Goal: Check status: Check status

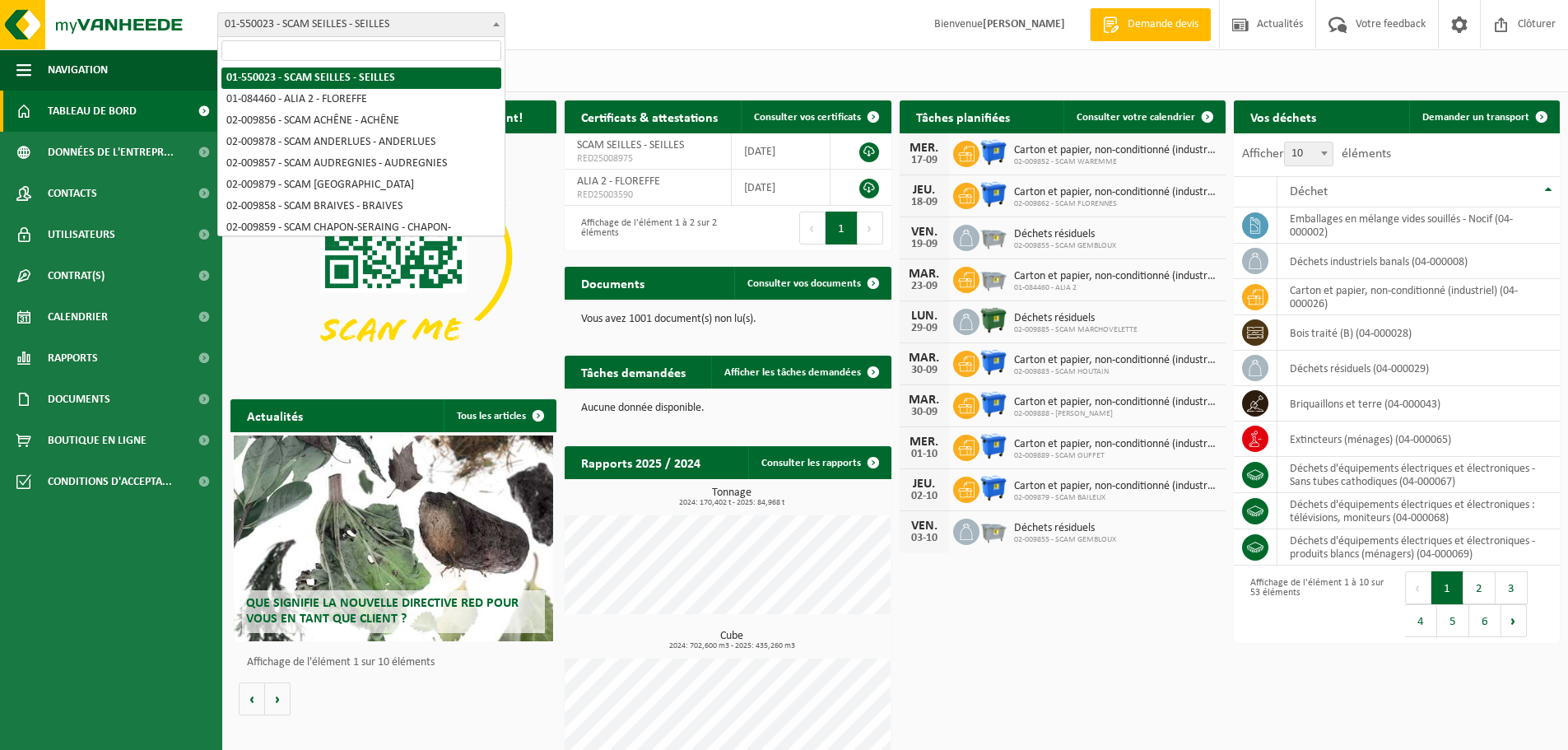
click at [444, 20] on span "01-550023 - SCAM SEILLES - SEILLES" at bounding box center [362, 25] width 287 height 23
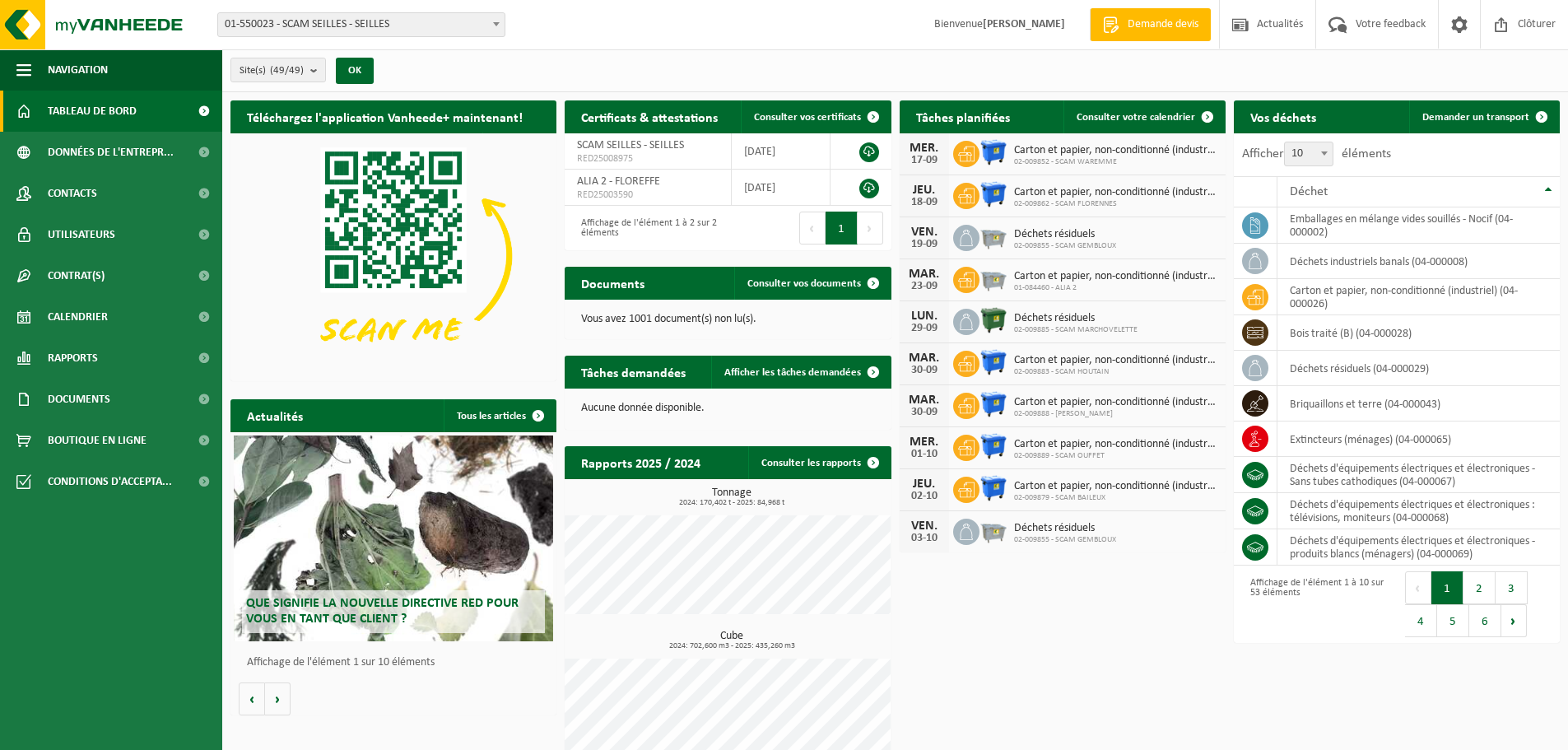
click at [444, 20] on span "01-550023 - SCAM SEILLES - SEILLES" at bounding box center [362, 25] width 287 height 23
click at [88, 312] on span "Calendrier" at bounding box center [77, 317] width 60 height 41
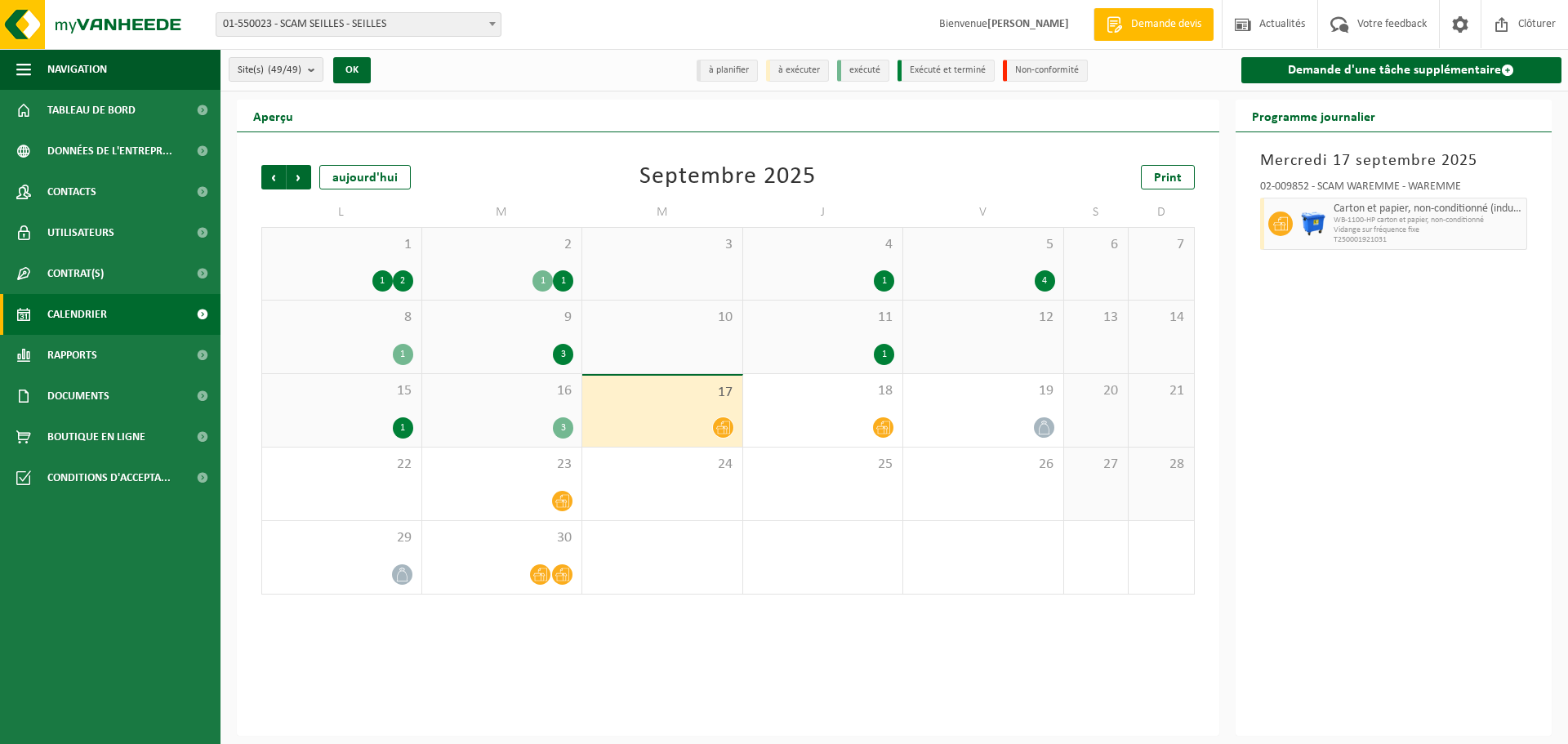
click at [486, 410] on div "16 3" at bounding box center [503, 411] width 160 height 73
